Goal: Task Accomplishment & Management: Manage account settings

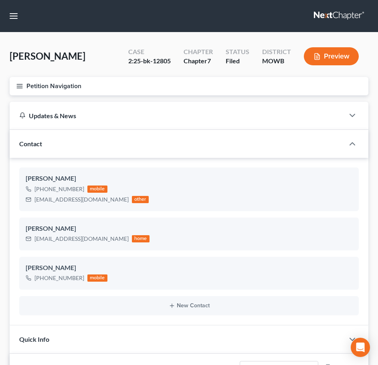
select select "0"
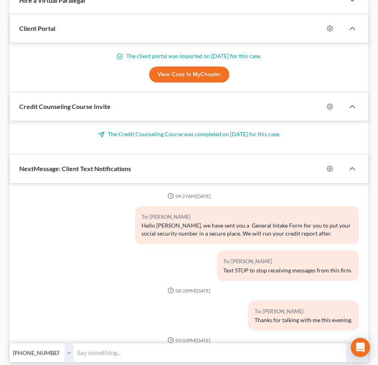
scroll to position [222, 0]
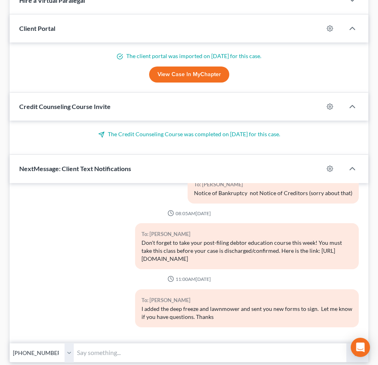
drag, startPoint x: 0, startPoint y: 0, endPoint x: 263, endPoint y: 129, distance: 293.0
click at [263, 129] on div "The Credit Counseling Course was completed on [DATE] for this case." at bounding box center [189, 138] width 359 height 34
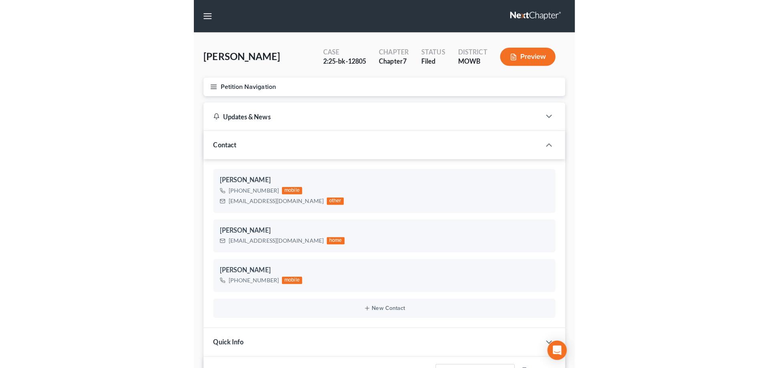
scroll to position [230, 0]
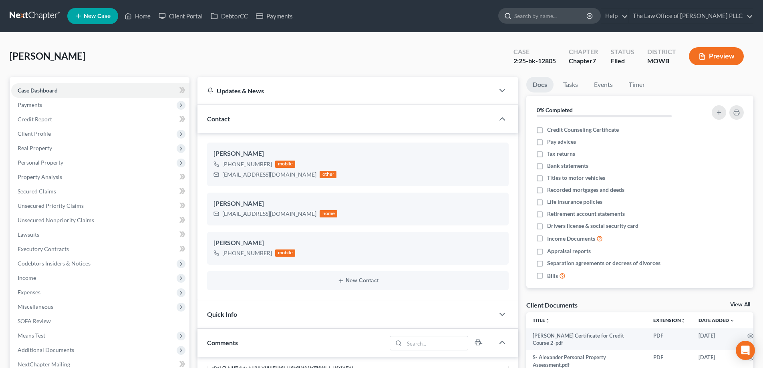
click at [377, 19] on input "search" at bounding box center [551, 15] width 73 height 15
type input "j"
type input "[PERSON_NAME]"
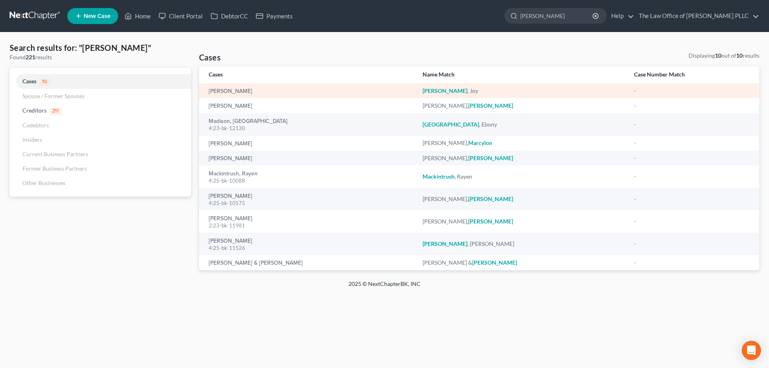
click at [240, 86] on td "[PERSON_NAME]" at bounding box center [307, 90] width 217 height 15
click at [243, 89] on link "[PERSON_NAME]" at bounding box center [231, 92] width 44 height 6
select select "3"
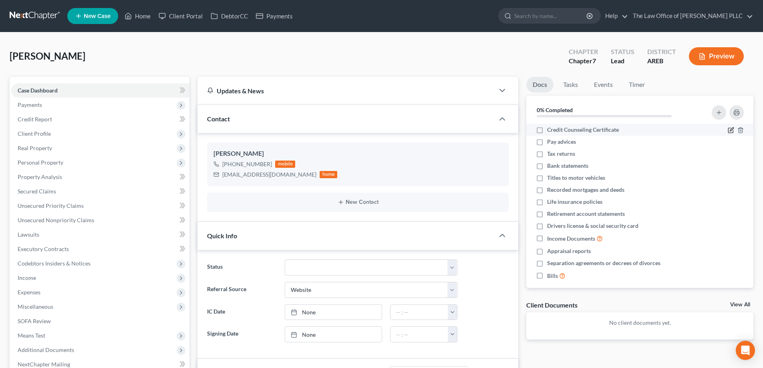
click at [728, 128] on icon "button" at bounding box center [731, 130] width 6 height 6
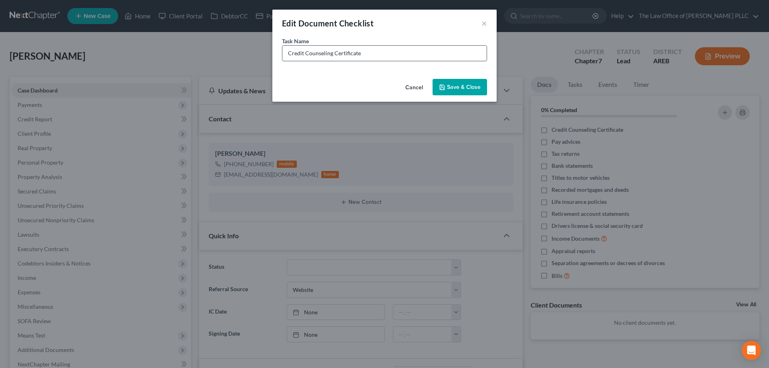
click at [287, 52] on input "Credit Counseling Certificate" at bounding box center [385, 53] width 204 height 15
type input "1st Credit Counseling Certificate"
click at [450, 87] on button "Save & Close" at bounding box center [460, 87] width 55 height 17
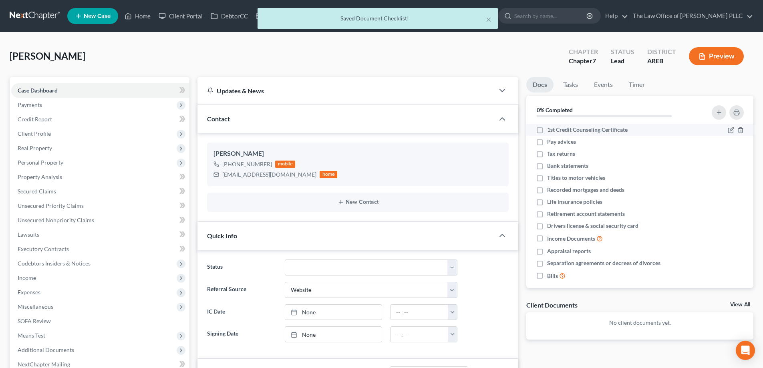
click at [547, 134] on label "1st Credit Counseling Certificate" at bounding box center [587, 130] width 81 height 8
click at [551, 131] on input "1st Credit Counseling Certificate" at bounding box center [553, 128] width 5 height 5
checkbox input "true"
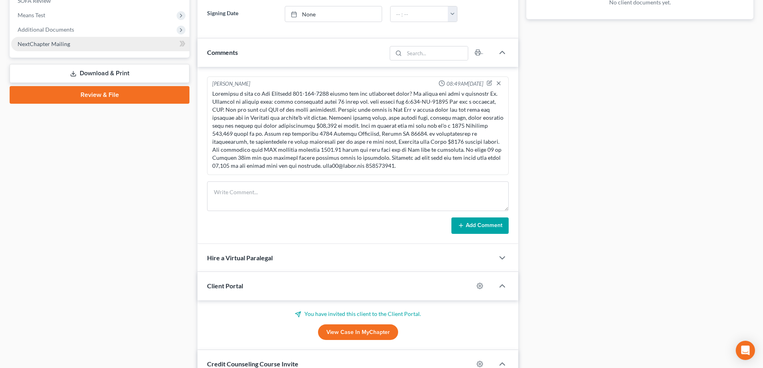
scroll to position [281, 0]
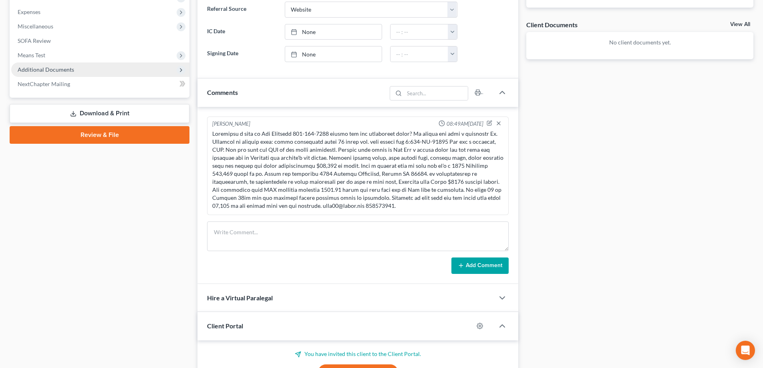
click at [54, 67] on span "Additional Documents" at bounding box center [46, 69] width 57 height 7
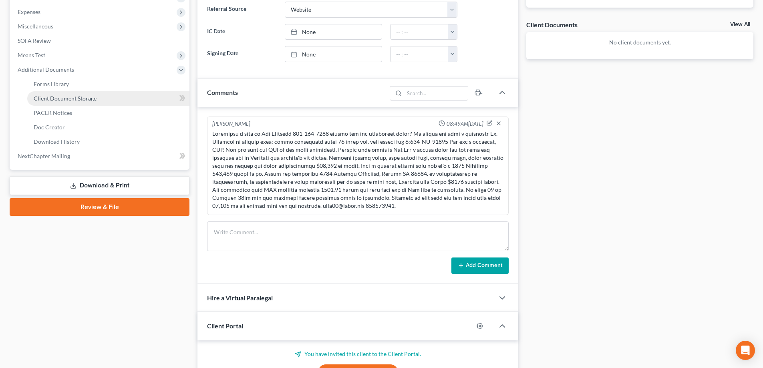
click at [70, 97] on span "Client Document Storage" at bounding box center [65, 98] width 63 height 7
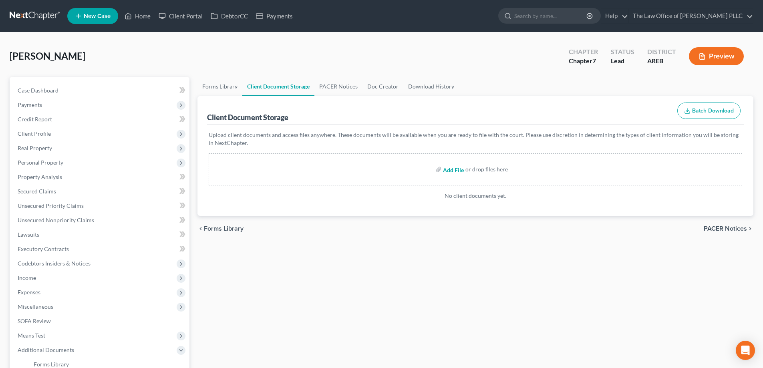
click at [444, 171] on input "file" at bounding box center [452, 169] width 19 height 14
type input "C:\fakepath\Joy Matthews 1st Credit Counseling Course Certificate.pdf"
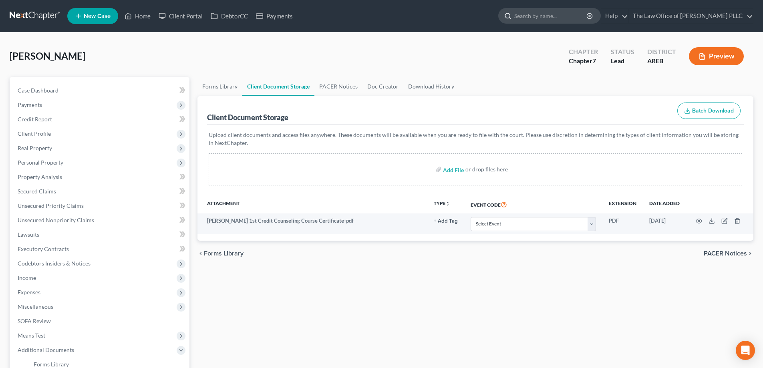
click at [538, 16] on input "search" at bounding box center [551, 15] width 73 height 15
type input "block"
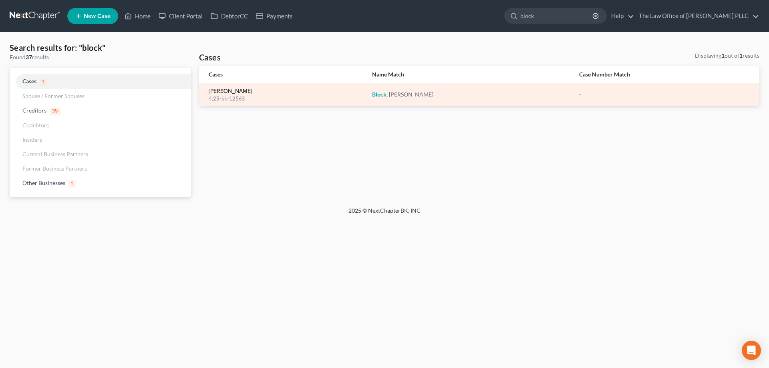
click at [216, 93] on link "Block, Patrick" at bounding box center [231, 92] width 44 height 6
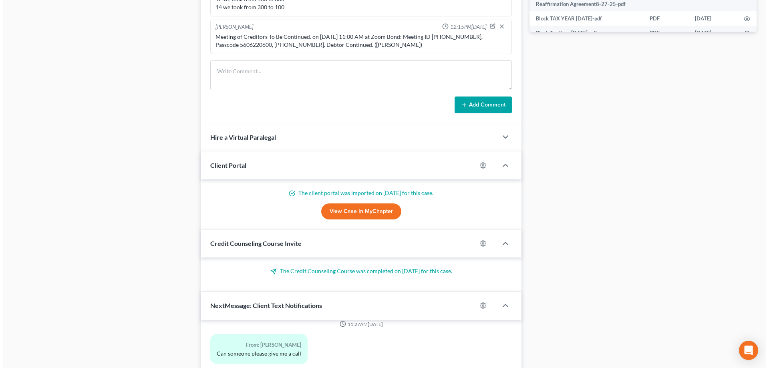
scroll to position [601, 0]
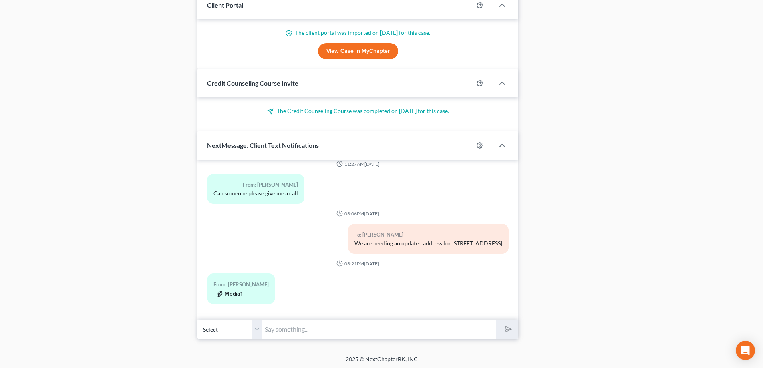
click at [232, 292] on button "Media1" at bounding box center [230, 294] width 26 height 6
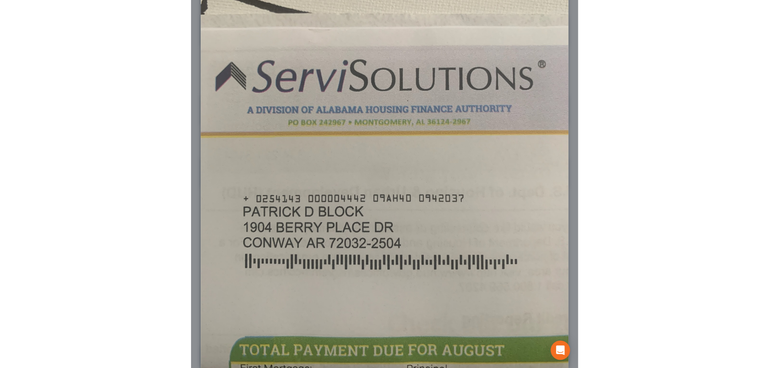
scroll to position [1525, 0]
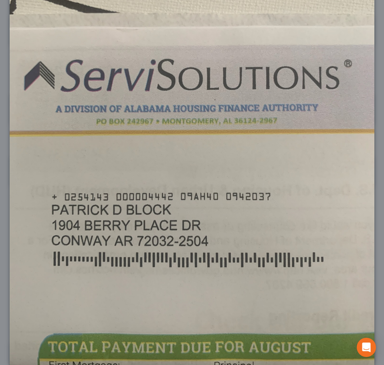
click at [224, 146] on img at bounding box center [192, 142] width 365 height 486
click at [286, 25] on img at bounding box center [192, 142] width 365 height 486
click at [171, 32] on img at bounding box center [192, 142] width 365 height 486
click at [293, 46] on img at bounding box center [192, 142] width 365 height 486
click at [195, 131] on img at bounding box center [192, 142] width 365 height 486
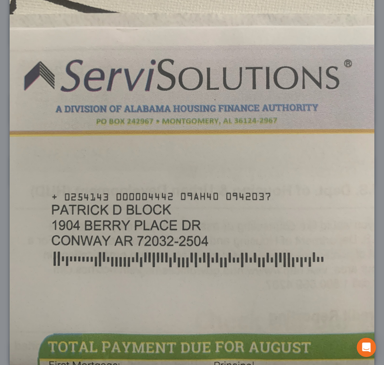
click at [139, 232] on img at bounding box center [192, 142] width 365 height 486
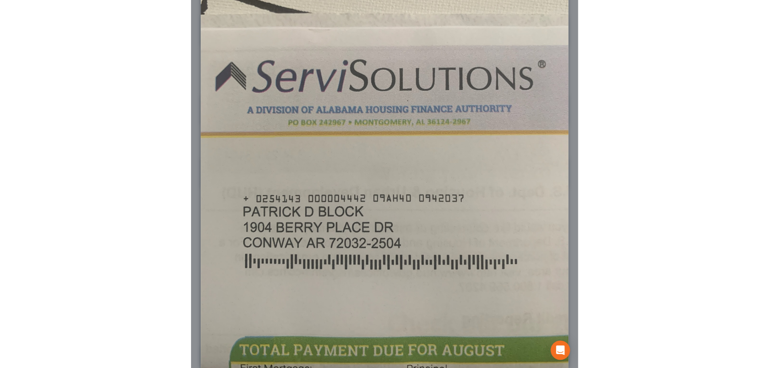
scroll to position [1573, 0]
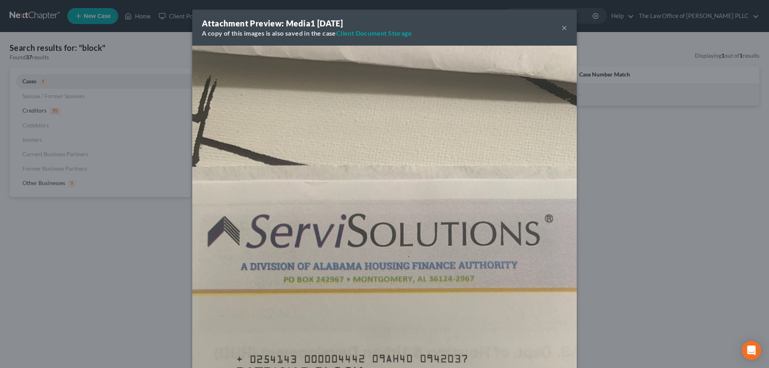
click at [562, 29] on button "×" at bounding box center [565, 28] width 6 height 10
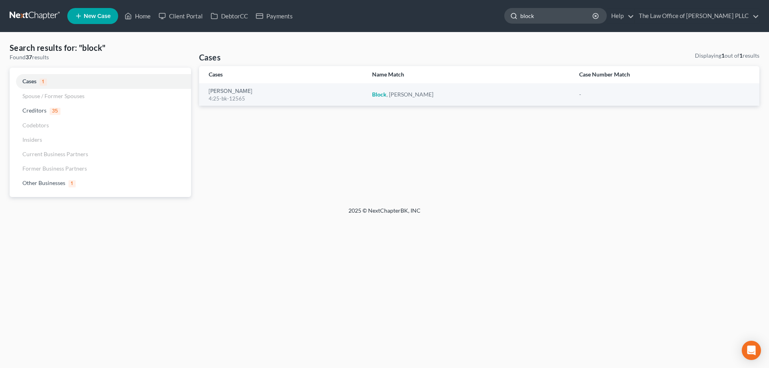
click at [550, 14] on input "block" at bounding box center [557, 15] width 73 height 15
drag, startPoint x: 550, startPoint y: 14, endPoint x: 487, endPoint y: 14, distance: 63.3
click at [487, 14] on ul "New Case Home Client Portal DebtorCC Payments - No Result - See all results Or …" at bounding box center [413, 16] width 692 height 21
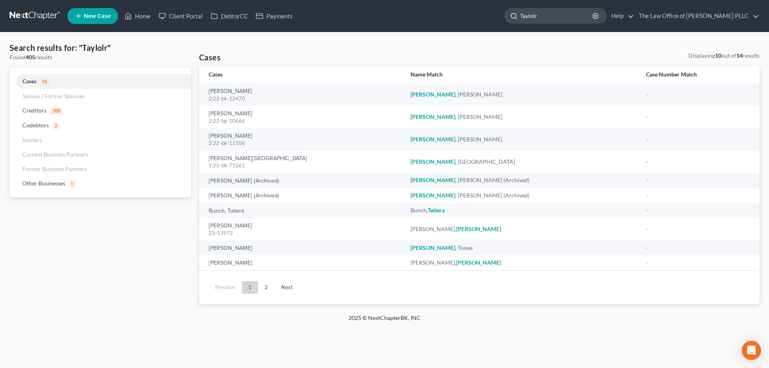
click at [550, 10] on input "Taylolr" at bounding box center [557, 15] width 73 height 15
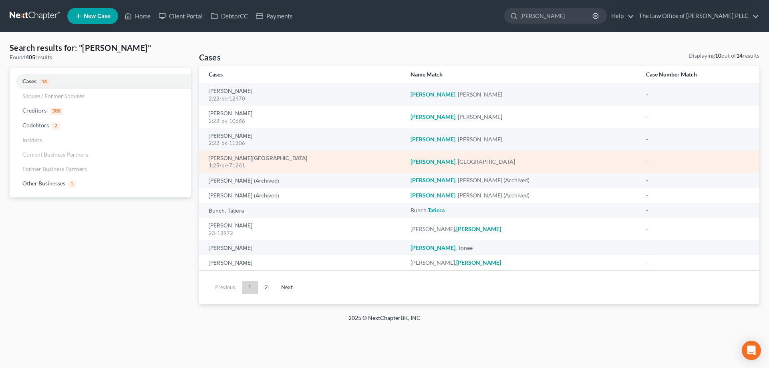
type input "Taylor"
click at [248, 157] on div "Taylor, Lakenya 1:25-bk-71261" at bounding box center [303, 162] width 189 height 16
click at [238, 158] on link "Taylor, Lakenya" at bounding box center [258, 159] width 99 height 6
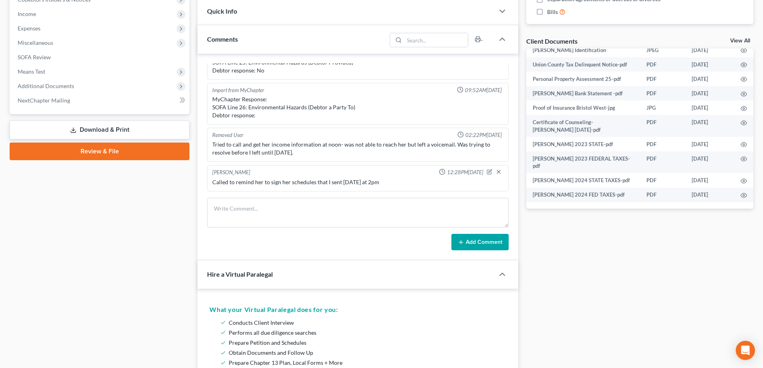
scroll to position [160, 0]
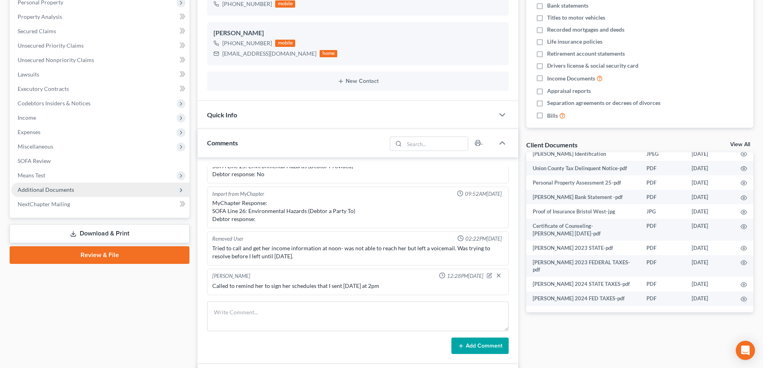
click at [63, 192] on span "Additional Documents" at bounding box center [46, 189] width 57 height 7
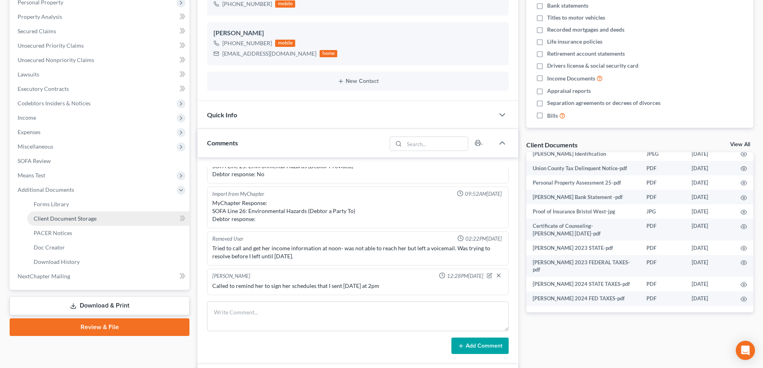
click at [65, 222] on link "Client Document Storage" at bounding box center [108, 219] width 162 height 14
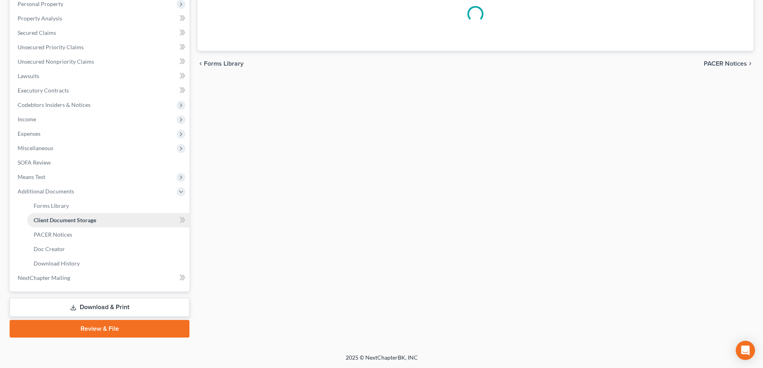
scroll to position [145, 0]
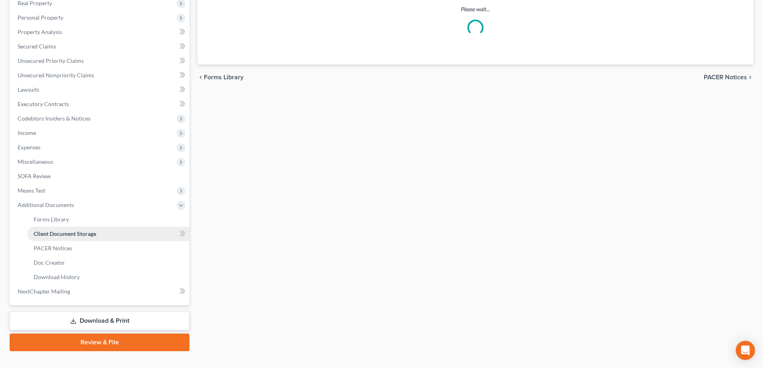
select select "0"
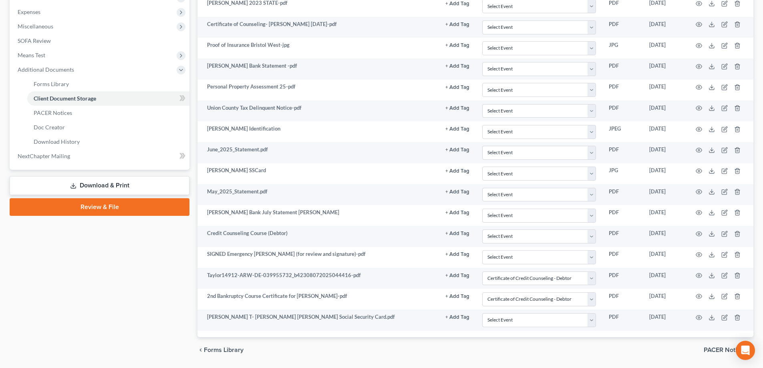
scroll to position [226, 0]
